Goal: Communication & Community: Ask a question

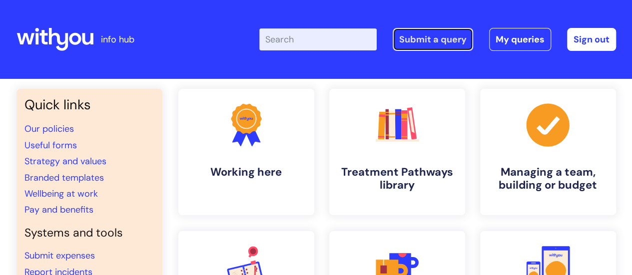
click at [459, 38] on link "Submit a query" at bounding box center [432, 39] width 80 height 23
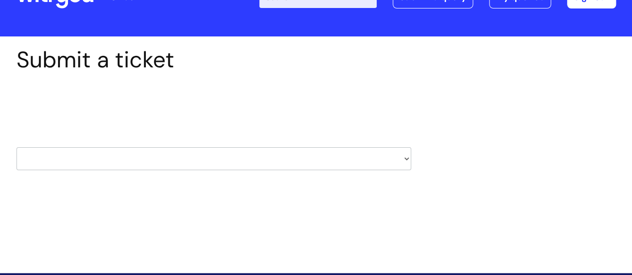
scroll to position [100, 0]
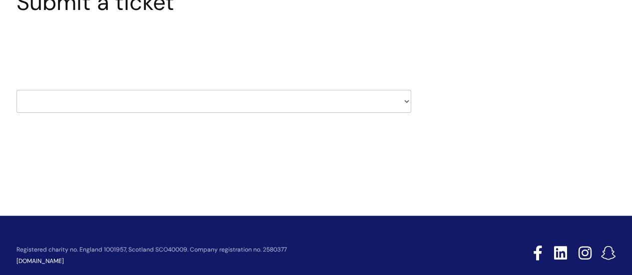
click at [166, 98] on select "HR / People IT and Support Clinical Drug Alerts Finance Accounts Data Support T…" at bounding box center [213, 101] width 394 height 23
select select "external_communications"
click at [16, 90] on select "HR / People IT and Support Clinical Drug Alerts Finance Accounts Data Support T…" at bounding box center [213, 101] width 394 height 23
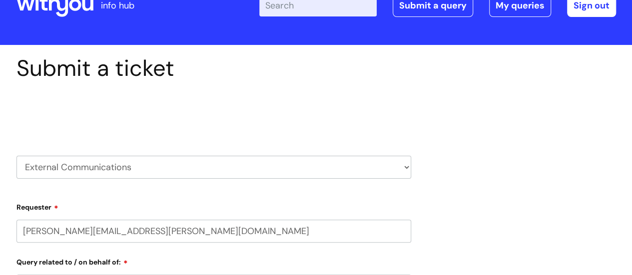
select select "80004286530"
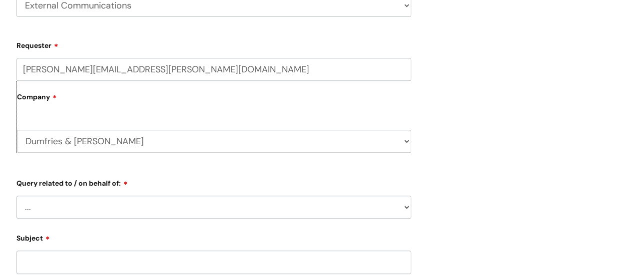
scroll to position [200, 0]
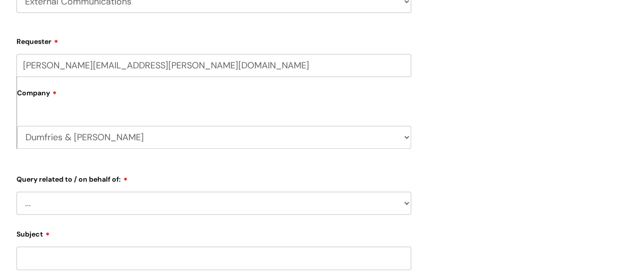
click at [99, 202] on select "... Brand or Brand Centre Website Queries (all regions) All Scottish Services I…" at bounding box center [213, 203] width 394 height 23
click at [493, 71] on div "Submit a ticket Select issue type HR / People IT and Support Clinical Drug Aler…" at bounding box center [316, 190] width 614 height 602
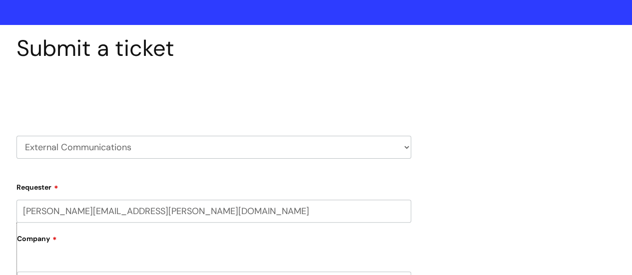
scroll to position [50, 0]
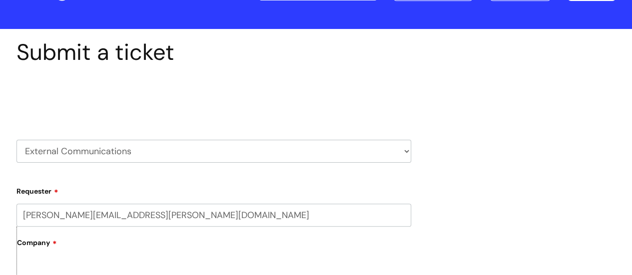
click at [403, 163] on div "Select issue type HR / People IT and Support Clinical Drug Alerts Finance Accou…" at bounding box center [213, 126] width 394 height 104
click at [396, 156] on select "HR / People IT and Support Clinical Drug Alerts Finance Accounts Data Support T…" at bounding box center [213, 151] width 394 height 23
select select "it_and_support"
click at [16, 140] on select "HR / People IT and Support Clinical Drug Alerts Finance Accounts Data Support T…" at bounding box center [213, 151] width 394 height 23
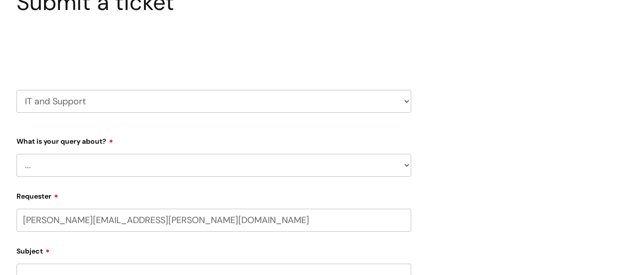
select select "80004286530"
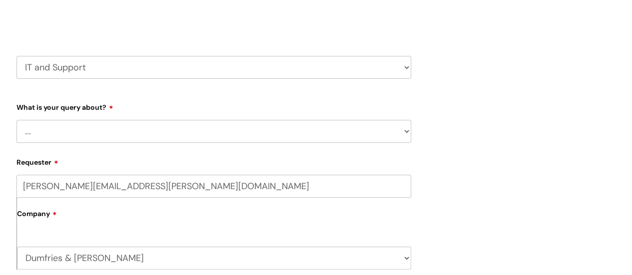
scroll to position [150, 0]
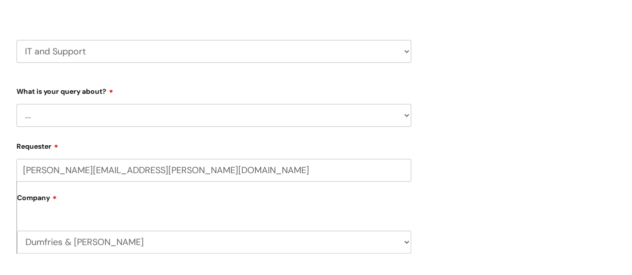
click at [199, 121] on select "... Mobile Phone Reset & MFA Accounts, Starters and Leavers IT Hardware issue I…" at bounding box center [213, 115] width 394 height 23
select select "Something Else"
click at [16, 104] on select "... Mobile Phone Reset & MFA Accounts, Starters and Leavers IT Hardware issue I…" at bounding box center [213, 115] width 394 height 23
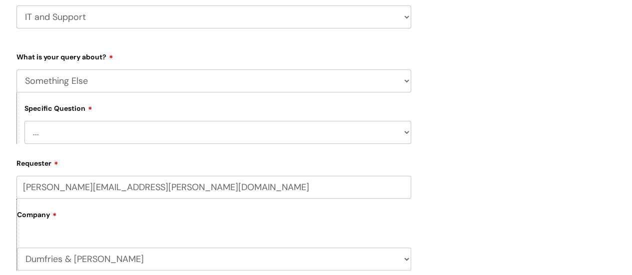
scroll to position [200, 0]
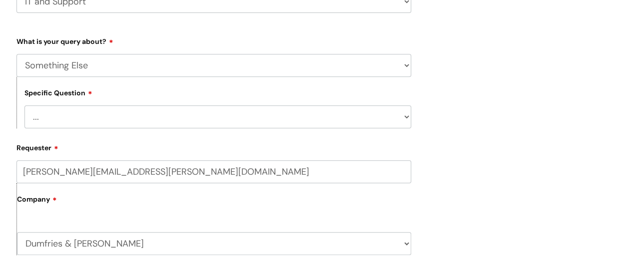
click at [169, 125] on select "... My problem is not listed" at bounding box center [217, 116] width 386 height 23
select select "My problem is not listed"
click at [24, 106] on select "... My problem is not listed" at bounding box center [217, 116] width 386 height 23
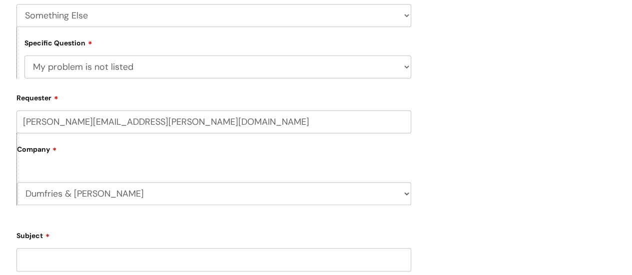
scroll to position [300, 0]
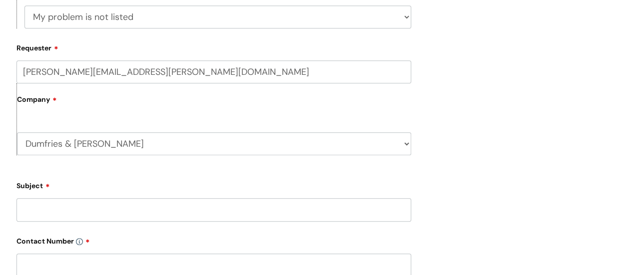
click at [97, 220] on input "Subject" at bounding box center [213, 209] width 394 height 23
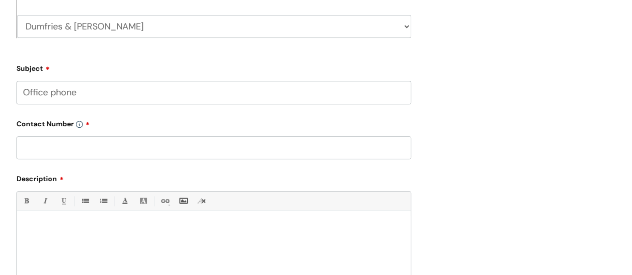
scroll to position [449, 0]
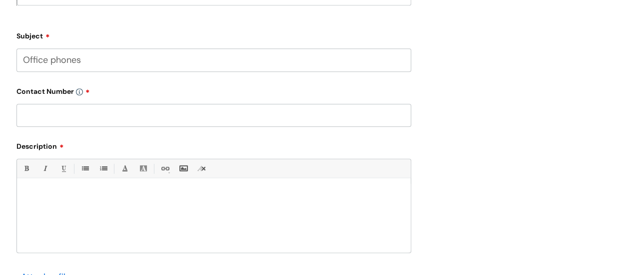
type input "Office phones"
drag, startPoint x: 60, startPoint y: 107, endPoint x: 55, endPoint y: 111, distance: 6.4
click at [59, 106] on input "text" at bounding box center [213, 115] width 394 height 23
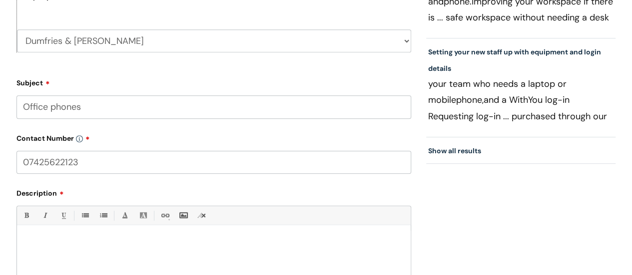
scroll to position [499, 0]
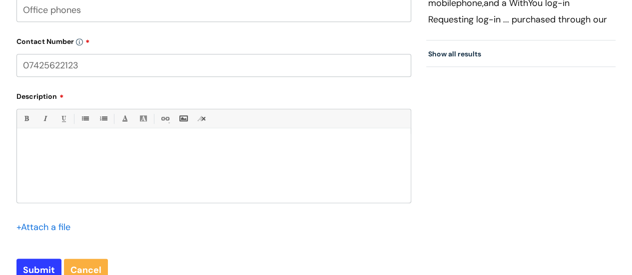
type input "07425622123"
click at [168, 176] on div at bounding box center [213, 168] width 393 height 69
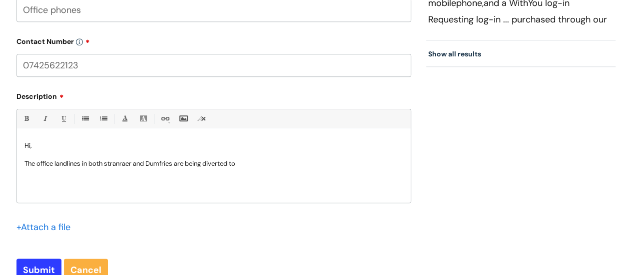
click at [109, 163] on p "The office landlines in both stranraer and Dumfries are being diverted to" at bounding box center [213, 163] width 378 height 9
click at [262, 163] on p "The office landlines in both Stranraer and Dumfries are being diverted to" at bounding box center [213, 163] width 378 height 9
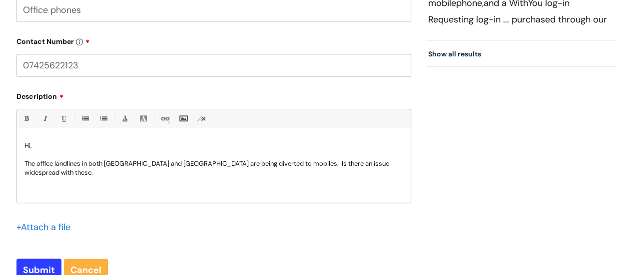
click at [244, 164] on p "The office landlines in both Stranraer and Dumfries are being diverted to mobil…" at bounding box center [213, 168] width 378 height 18
click at [83, 175] on p "The office landlines in both Stranraer and Dumfries are being diverted to staff…" at bounding box center [213, 168] width 378 height 18
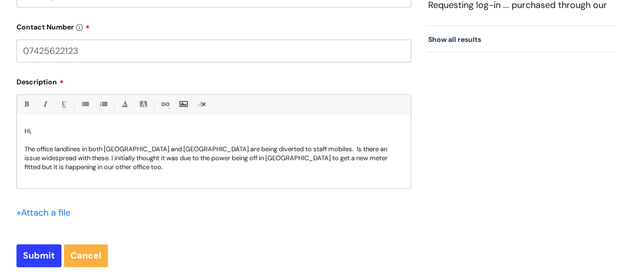
scroll to position [549, 0]
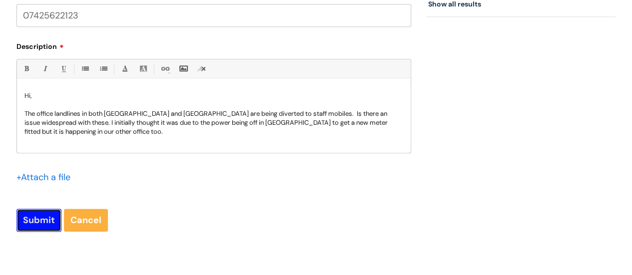
click at [19, 224] on input "Submit" at bounding box center [38, 220] width 45 height 23
type input "Please Wait..."
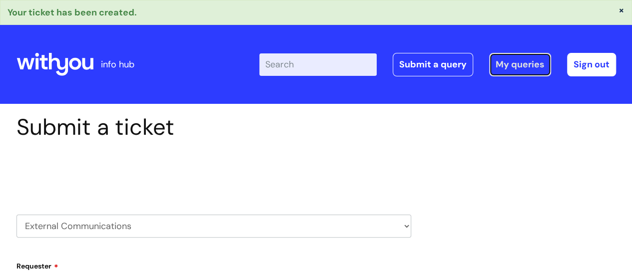
click at [518, 70] on link "My queries" at bounding box center [520, 64] width 62 height 23
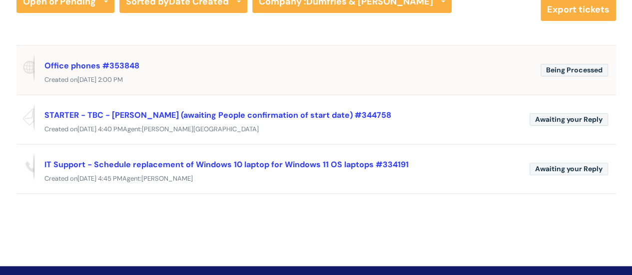
scroll to position [50, 0]
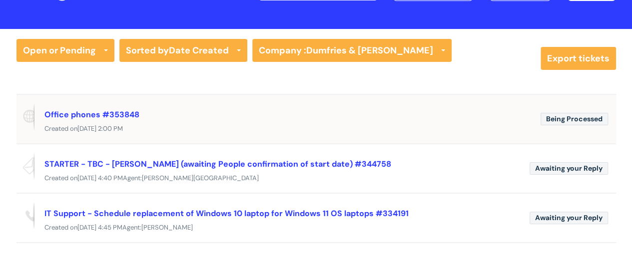
click at [176, 114] on div "Office phones #353848" at bounding box center [288, 114] width 488 height 16
click at [69, 114] on link "Office phones #353848" at bounding box center [91, 114] width 95 height 10
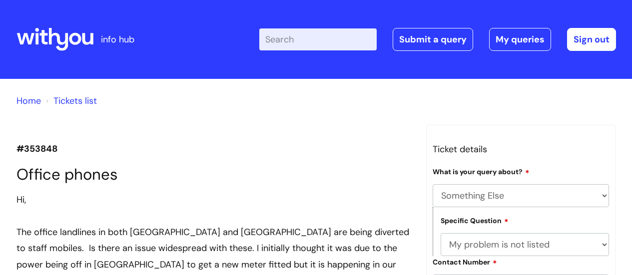
select select "Something Else"
select select "My problem is not listed"
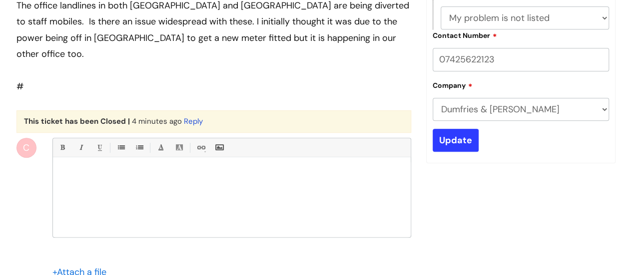
scroll to position [147, 0]
